Goal: Task Accomplishment & Management: Use online tool/utility

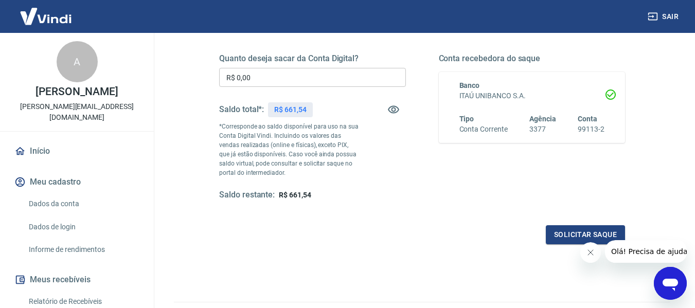
scroll to position [56, 0]
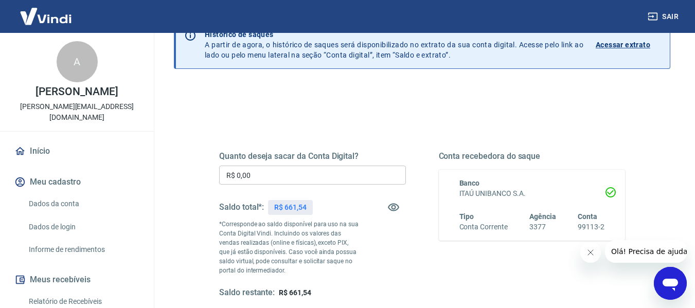
click at [327, 178] on input "R$ 0,00" at bounding box center [312, 175] width 187 height 19
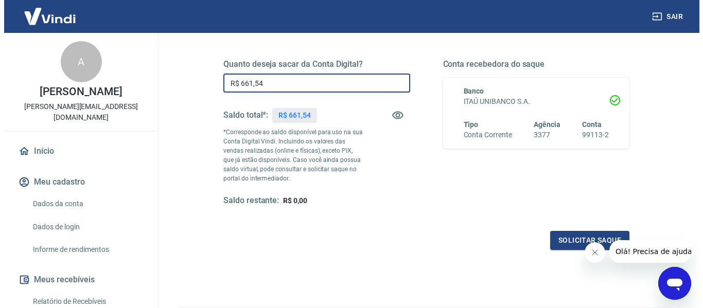
scroll to position [158, 0]
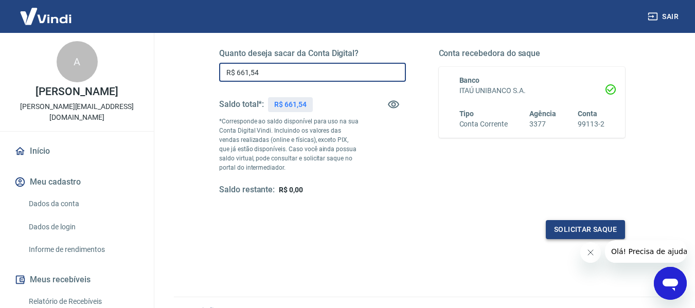
type input "R$ 661,54"
click at [578, 230] on button "Solicitar saque" at bounding box center [585, 229] width 79 height 19
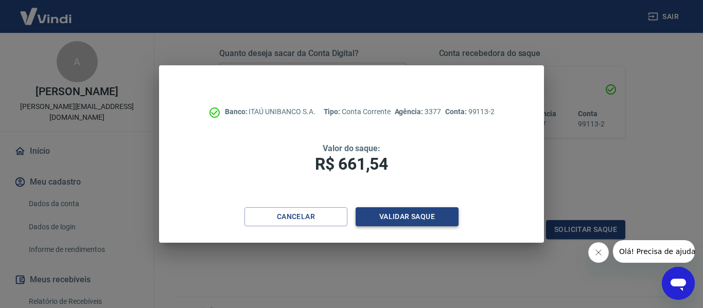
click at [441, 218] on button "Validar saque" at bounding box center [407, 216] width 103 height 19
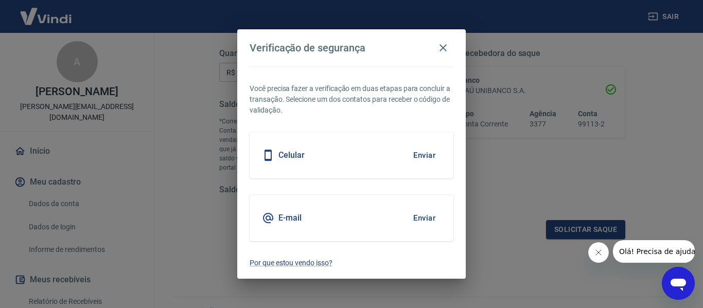
click at [428, 218] on button "Enviar" at bounding box center [424, 218] width 33 height 22
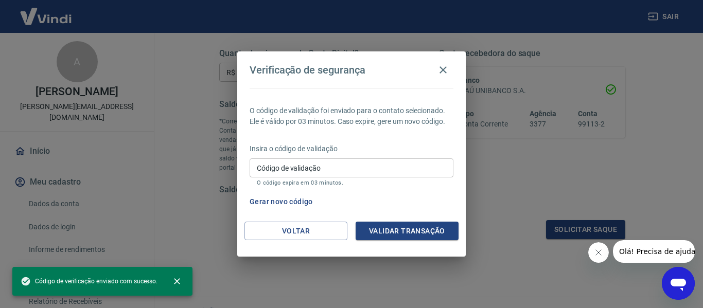
click at [404, 164] on input "Código de validação" at bounding box center [352, 167] width 204 height 19
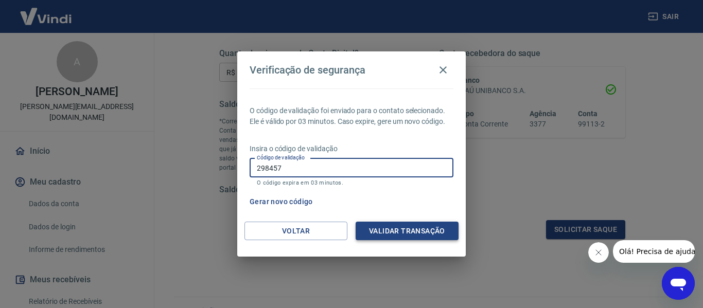
type input "298457"
click at [411, 232] on button "Validar transação" at bounding box center [407, 231] width 103 height 19
